Goal: Transaction & Acquisition: Register for event/course

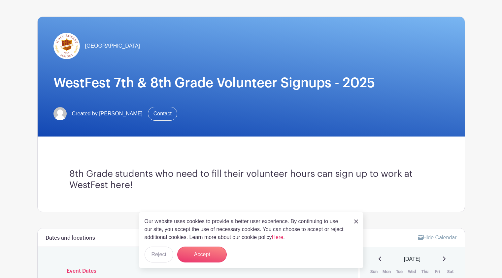
scroll to position [40, 0]
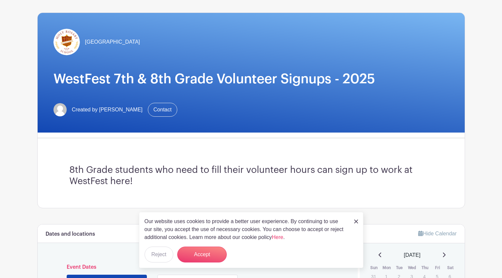
click at [357, 221] on img at bounding box center [356, 221] width 4 height 4
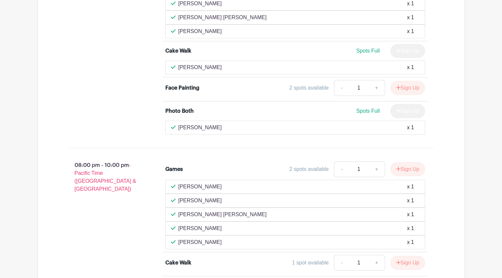
scroll to position [689, 0]
click at [383, 192] on div "Alex Ross x 1" at bounding box center [295, 186] width 260 height 14
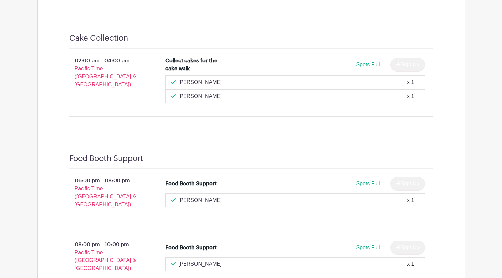
scroll to position [1449, 0]
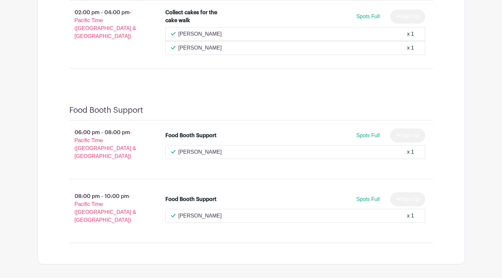
drag, startPoint x: 295, startPoint y: 231, endPoint x: 293, endPoint y: 227, distance: 4.7
click at [293, 227] on div "Food Booth Support 06:00 pm - 08:00 pm - Pacific Time (US & Canada) Food Booth …" at bounding box center [250, 176] width 395 height 175
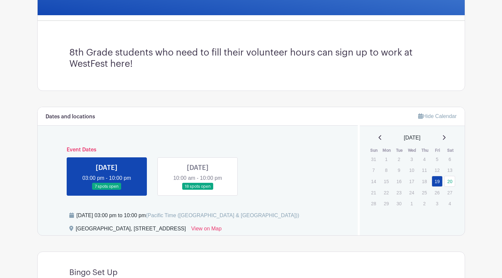
scroll to position [163, 0]
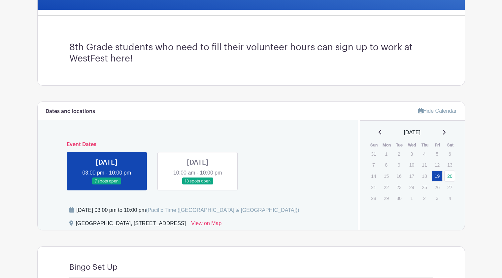
click at [198, 185] on link at bounding box center [198, 185] width 0 height 0
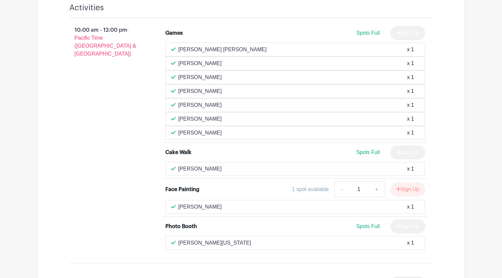
scroll to position [423, 0]
click at [401, 189] on button "Sign Up" at bounding box center [408, 189] width 35 height 14
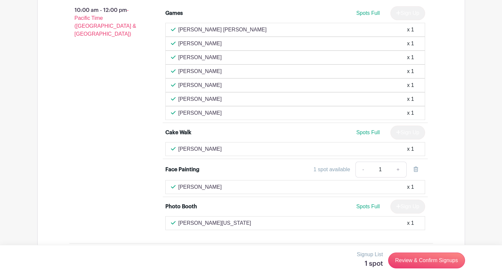
scroll to position [442, 0]
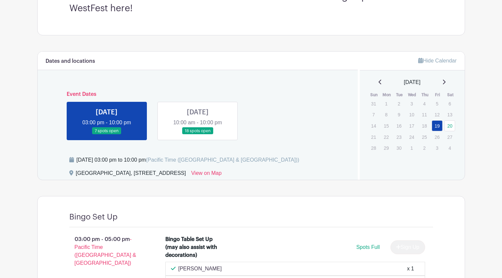
scroll to position [216, 0]
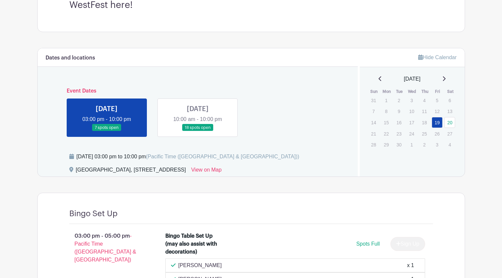
click at [198, 131] on link at bounding box center [198, 131] width 0 height 0
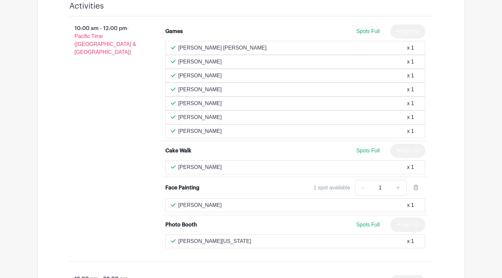
scroll to position [427, 0]
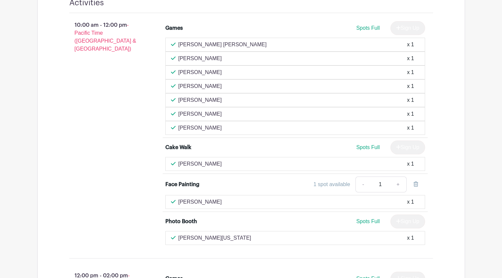
click at [407, 164] on div "x 1" at bounding box center [410, 164] width 7 height 8
click at [308, 149] on div "Spots Full Sign Up" at bounding box center [327, 147] width 195 height 14
click at [245, 175] on li "Face Painting 1 spot available - 1 + Kilian Carroll x 1" at bounding box center [295, 193] width 265 height 38
click at [196, 180] on div "Face Painting 1 spot available - 1 +" at bounding box center [295, 185] width 260 height 18
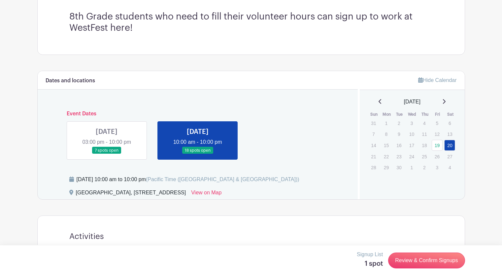
scroll to position [209, 0]
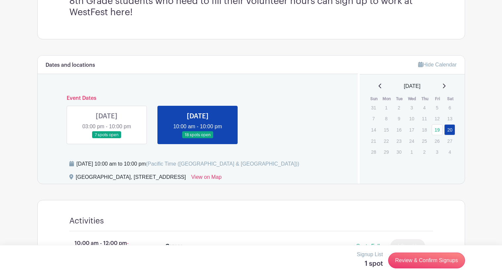
click at [370, 257] on p "Signup List" at bounding box center [370, 254] width 26 height 8
click at [375, 260] on h5 "1 spot" at bounding box center [370, 263] width 26 height 8
click at [414, 259] on link "Review & Confirm Signups" at bounding box center [426, 260] width 77 height 16
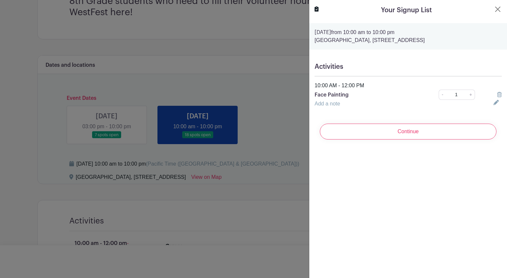
click at [497, 94] on icon at bounding box center [499, 94] width 5 height 5
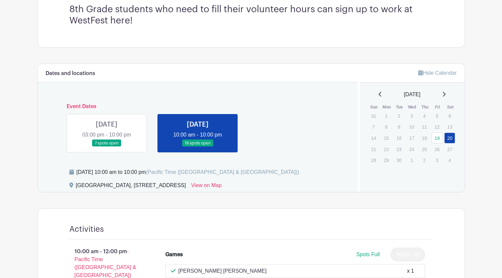
scroll to position [202, 0]
